Goal: Download file/media

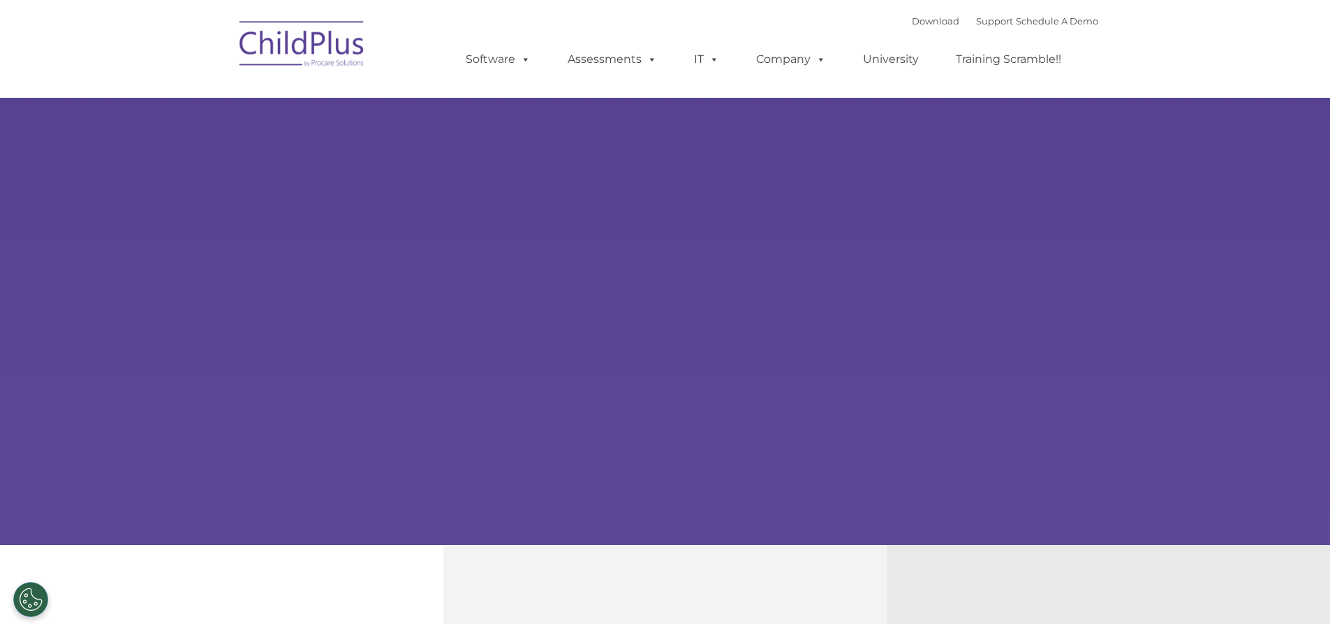
select select "MEDIUM"
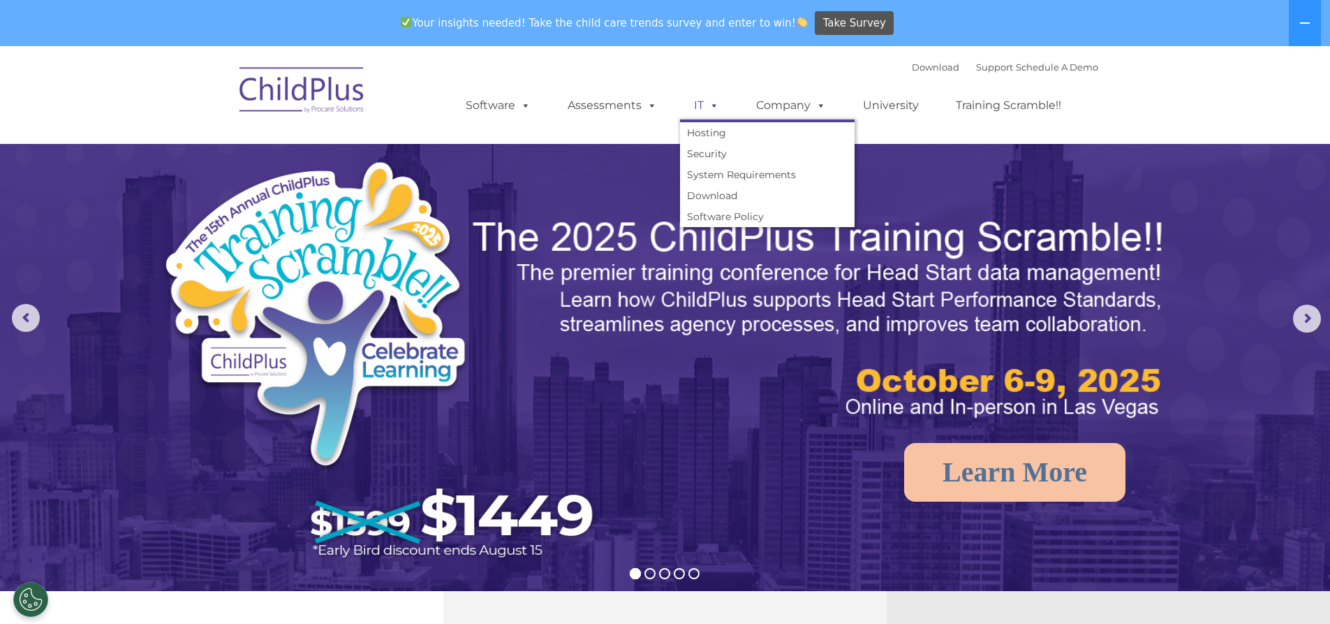
click at [695, 106] on link "IT" at bounding box center [706, 105] width 53 height 28
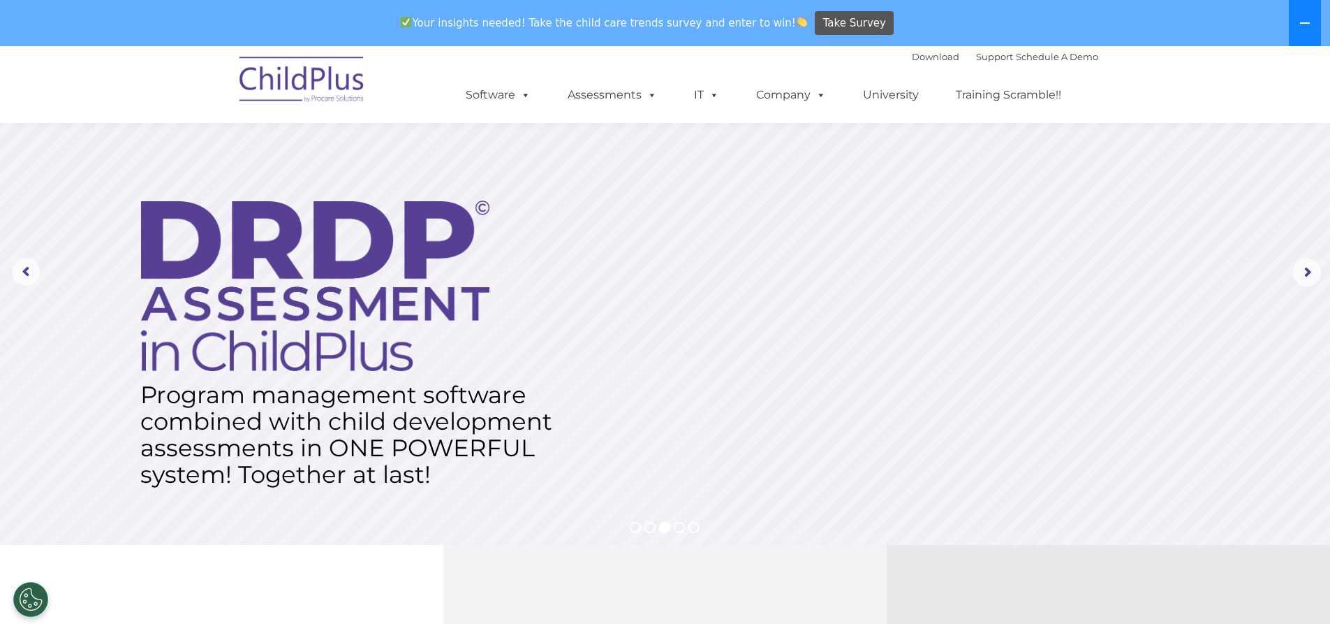
click at [1291, 27] on button at bounding box center [1305, 23] width 32 height 46
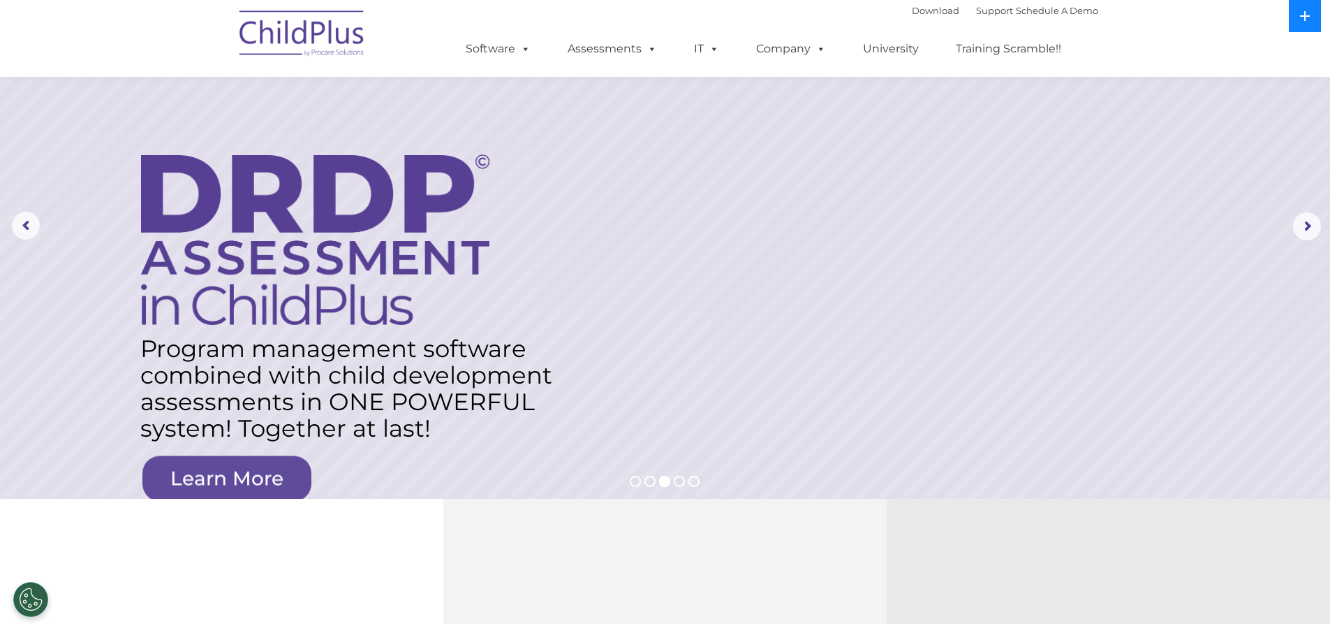
click at [1304, 13] on icon at bounding box center [1305, 15] width 11 height 11
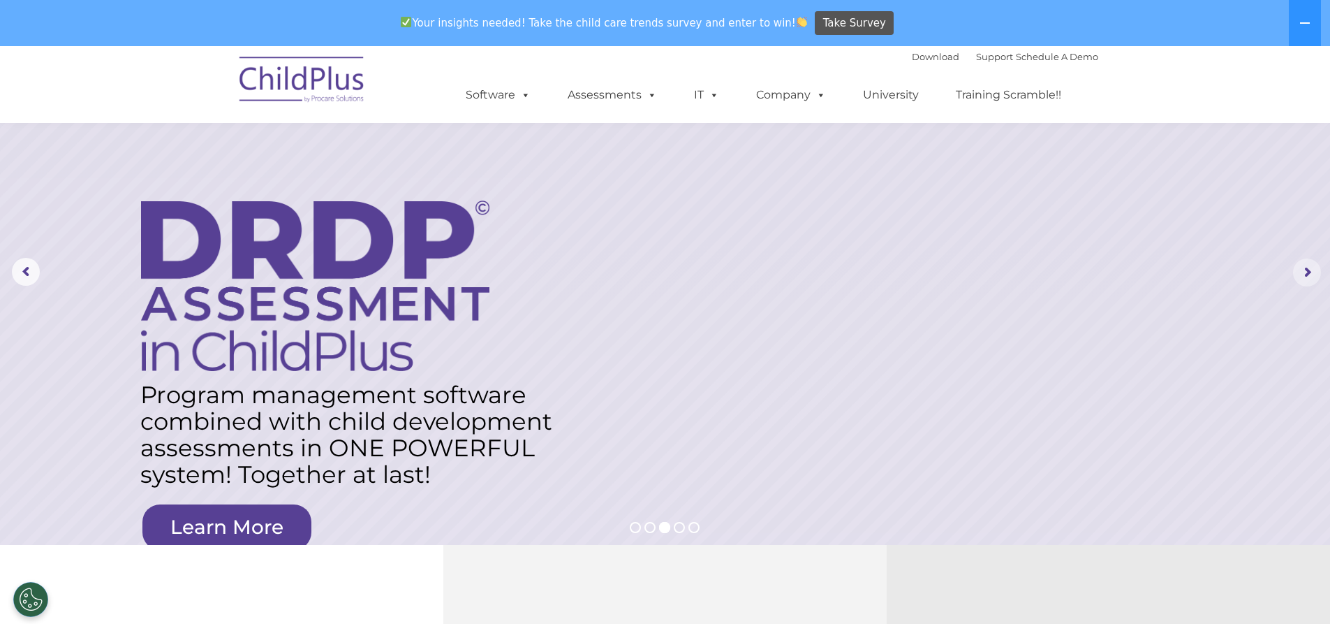
click at [1312, 267] on rs-arrow at bounding box center [1307, 272] width 28 height 28
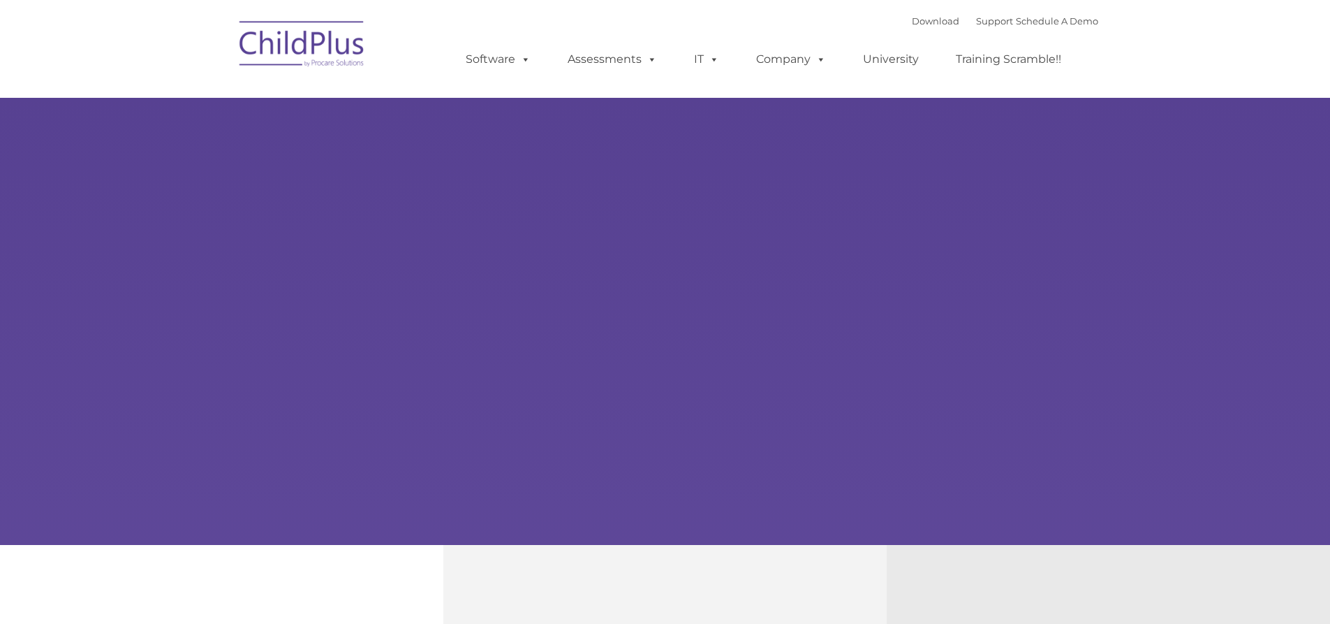
type input ""
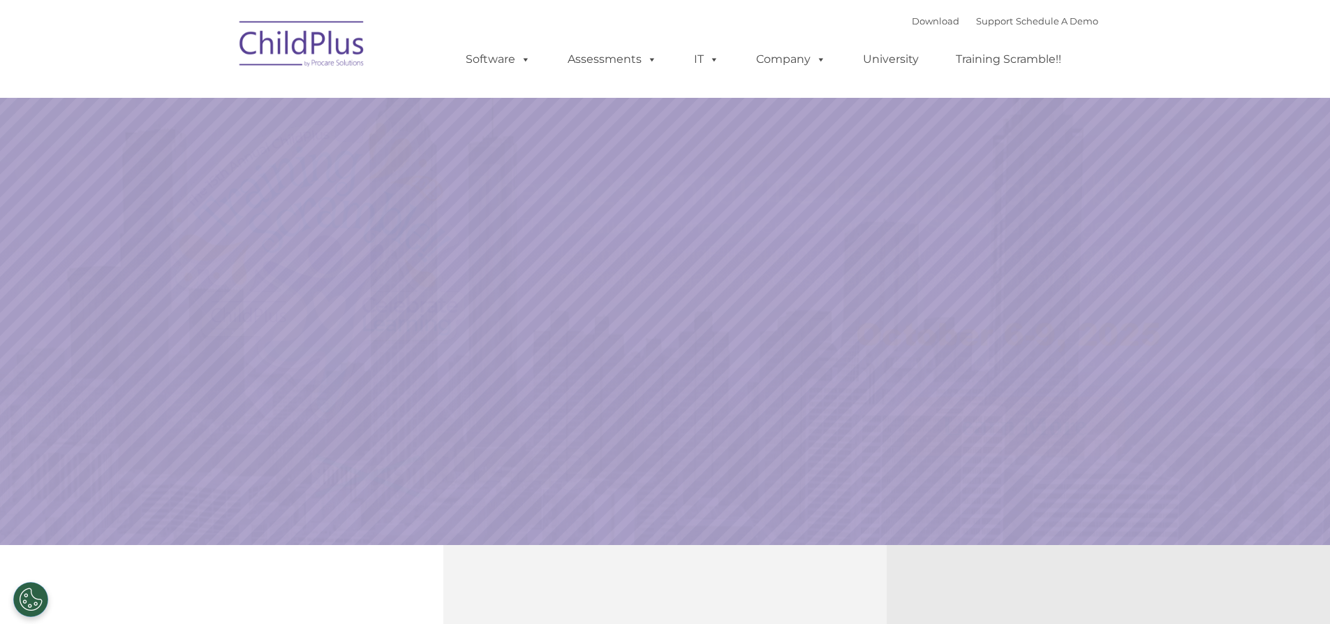
select select "MEDIUM"
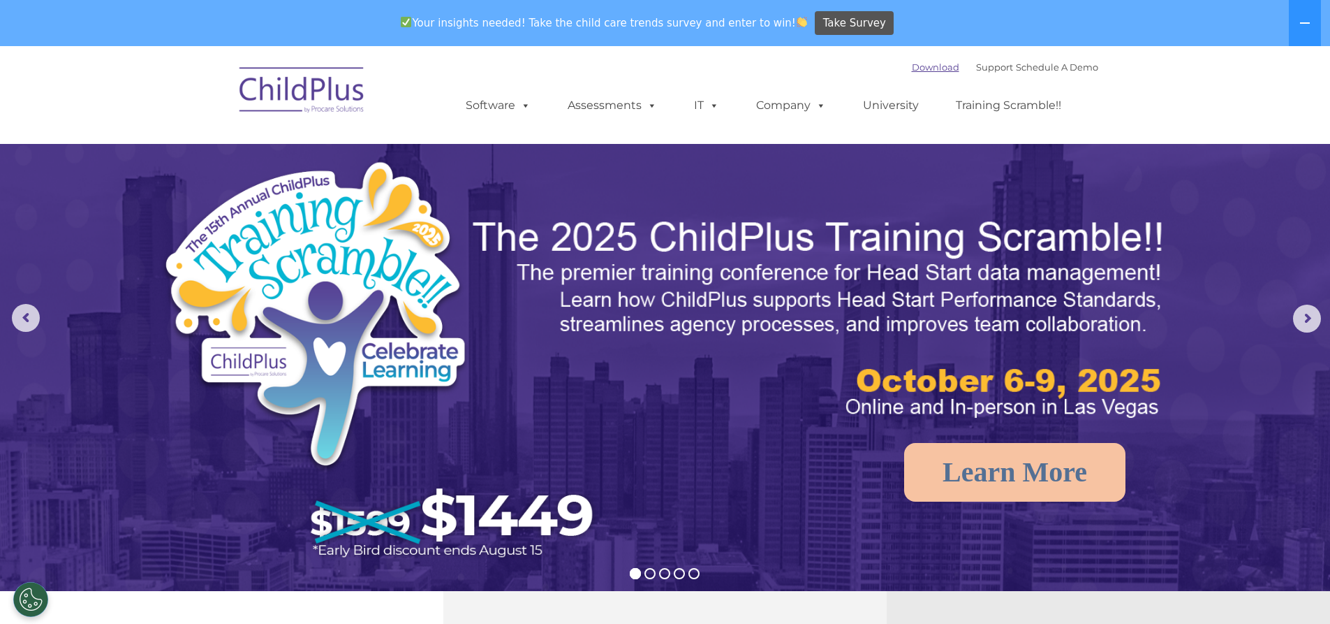
click at [912, 64] on link "Download" at bounding box center [935, 66] width 47 height 11
